Goal: Transaction & Acquisition: Purchase product/service

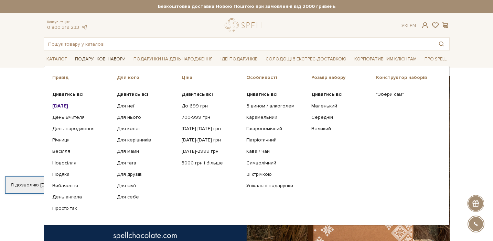
click at [95, 57] on link "Подарункові набори" at bounding box center [100, 59] width 56 height 11
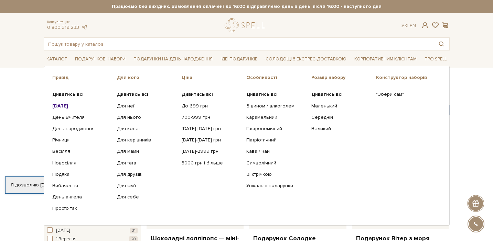
click at [66, 108] on b "[DATE]" at bounding box center [60, 106] width 16 height 6
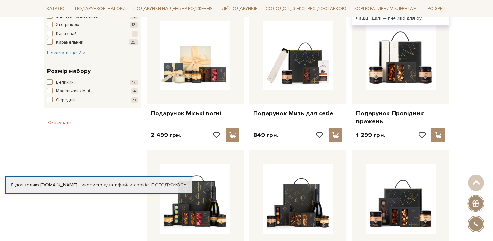
scroll to position [430, 0]
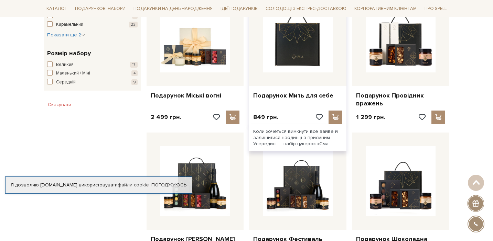
click at [298, 60] on img at bounding box center [298, 38] width 70 height 70
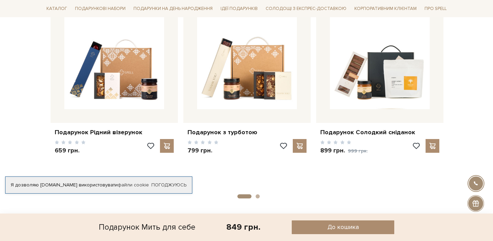
scroll to position [509, 0]
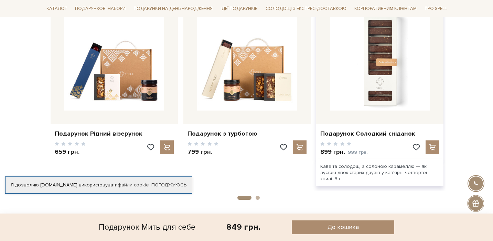
drag, startPoint x: 357, startPoint y: 91, endPoint x: 352, endPoint y: 91, distance: 5.2
click at [357, 91] on img at bounding box center [380, 61] width 100 height 100
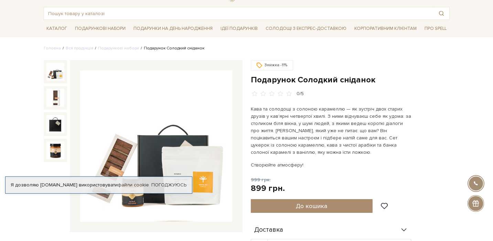
scroll to position [30, 0]
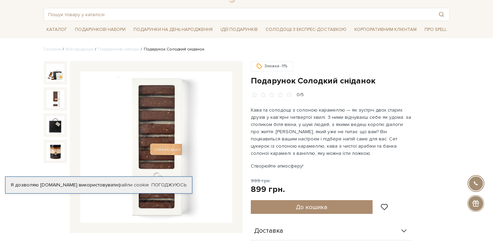
click at [62, 94] on img at bounding box center [55, 99] width 18 height 18
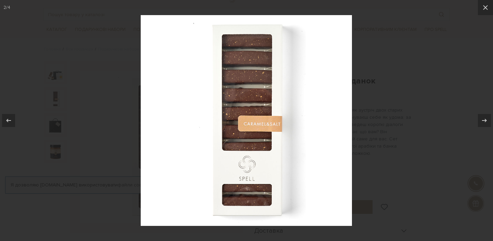
click at [412, 76] on div at bounding box center [246, 120] width 493 height 241
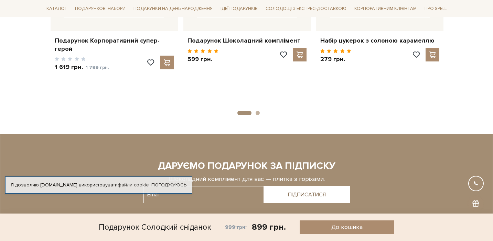
scroll to position [956, 0]
